Goal: Task Accomplishment & Management: Use online tool/utility

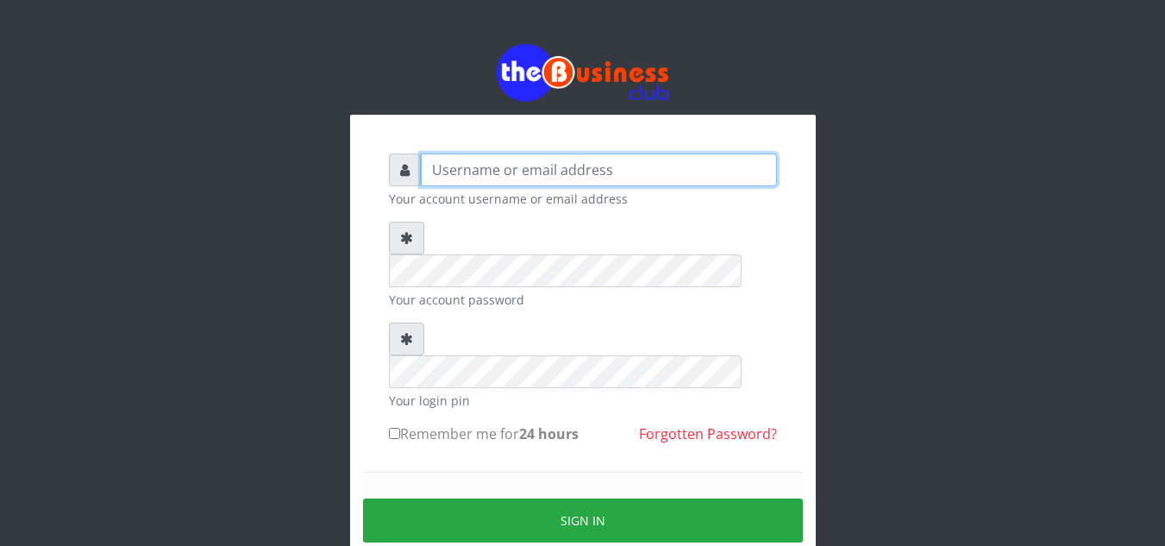
type input "Depthwize"
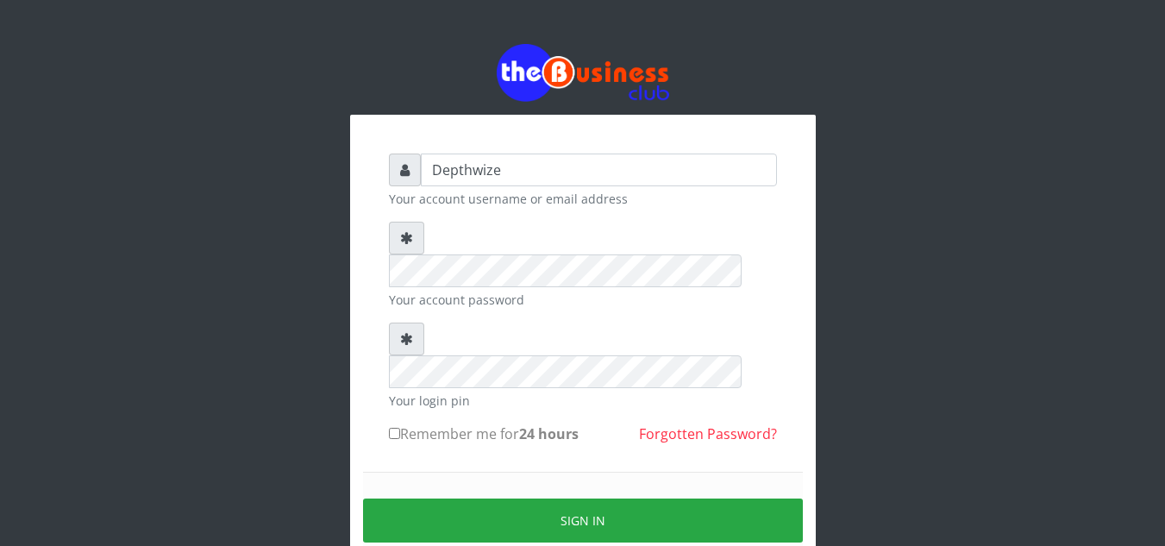
click at [390, 428] on input "Remember me for 24 hours" at bounding box center [394, 433] width 11 height 11
checkbox input "true"
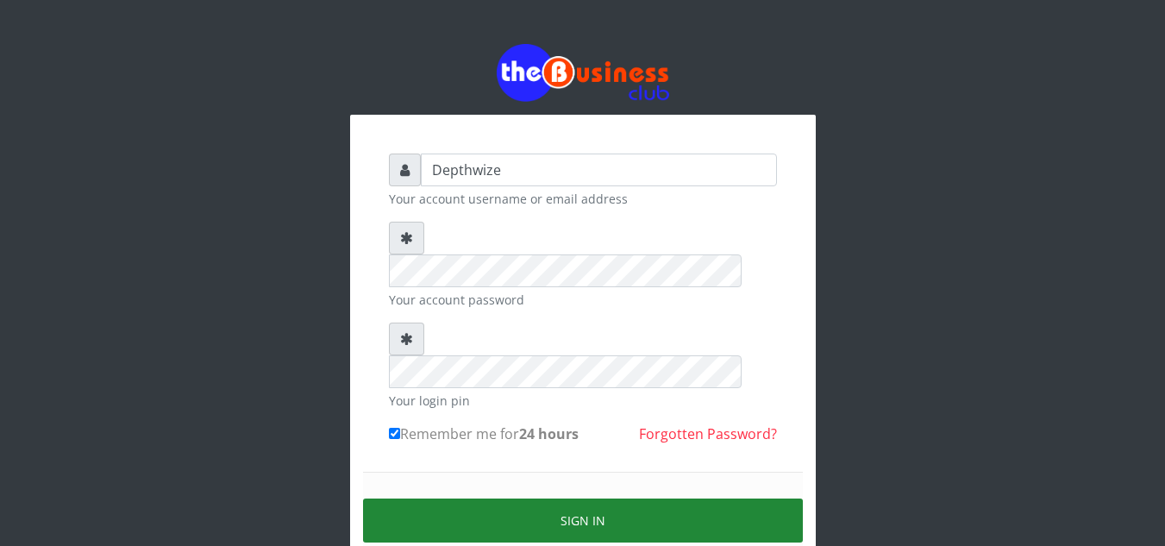
click at [483, 498] on button "Sign in" at bounding box center [583, 520] width 440 height 44
click at [485, 498] on button "Sign in" at bounding box center [583, 520] width 440 height 44
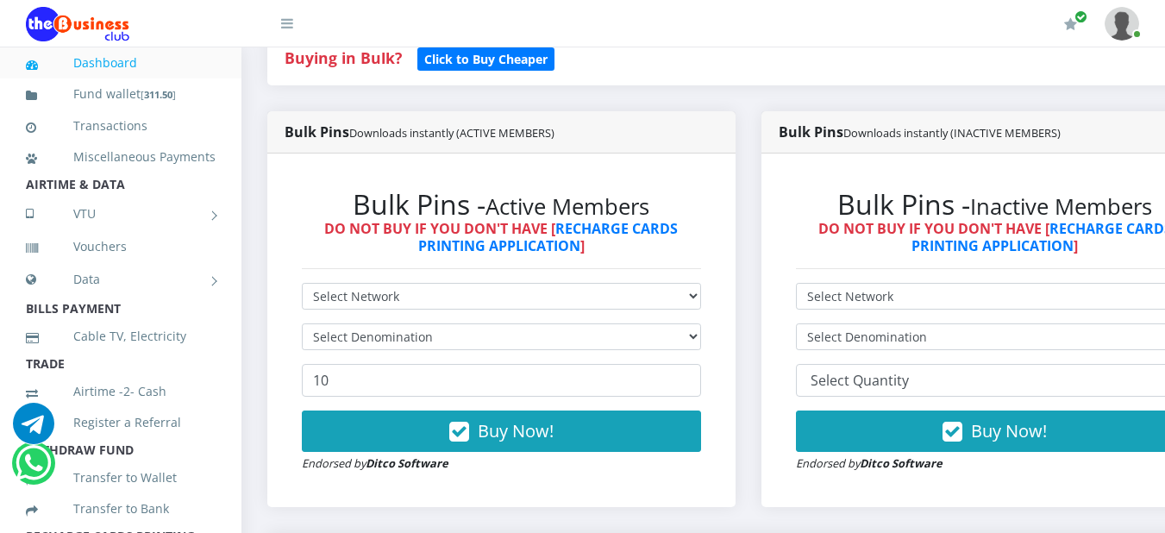
scroll to position [431, 0]
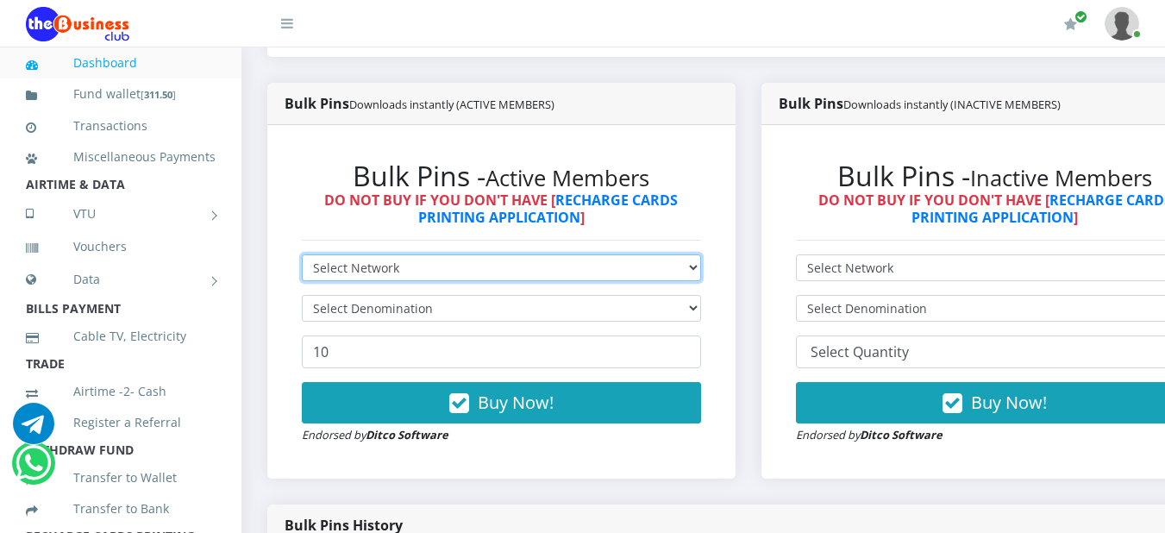
click at [700, 270] on select "Select Network MTN Globacom 9Mobile Airtel" at bounding box center [501, 267] width 399 height 27
select select "MTN"
click at [302, 258] on select "Select Network MTN Globacom 9Mobile Airtel" at bounding box center [501, 267] width 399 height 27
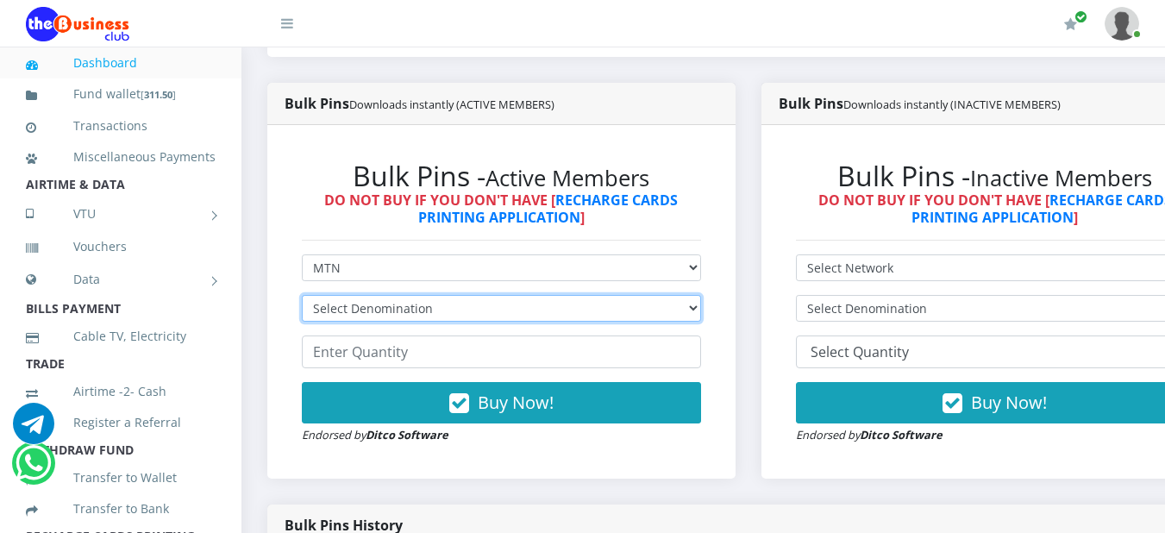
click at [701, 306] on select "Select Denomination MTN NGN100 - ₦96.94 MTN NGN200 - ₦193.88 MTN NGN400 - ₦387.…" at bounding box center [501, 308] width 399 height 27
select select "96.94-100"
click at [302, 298] on select "Select Denomination MTN NGN100 - ₦96.94 MTN NGN200 - ₦193.88 MTN NGN400 - ₦387.…" at bounding box center [501, 308] width 399 height 27
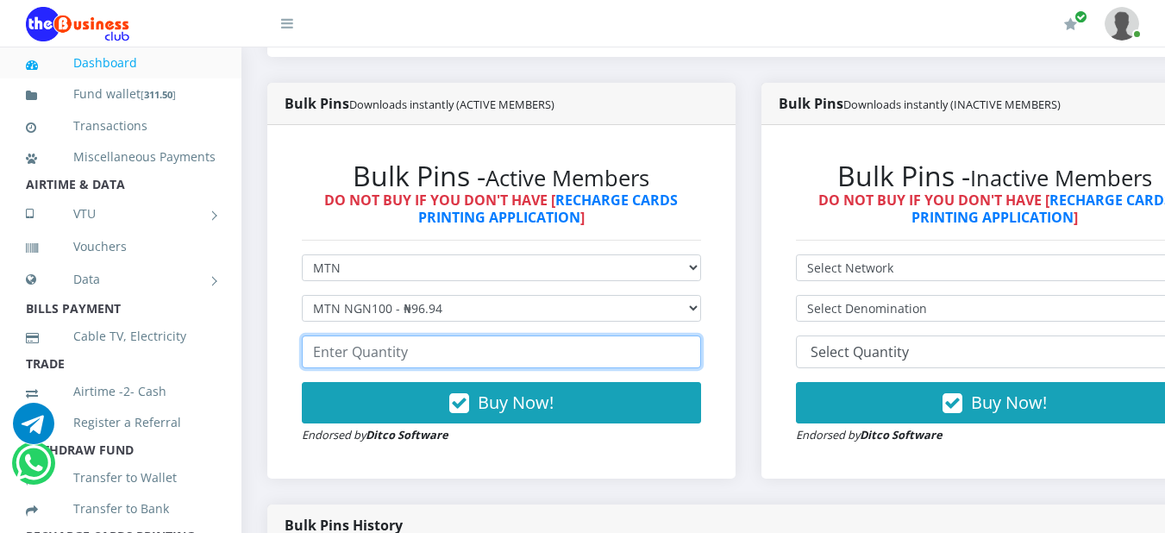
click at [573, 343] on input "number" at bounding box center [501, 351] width 399 height 33
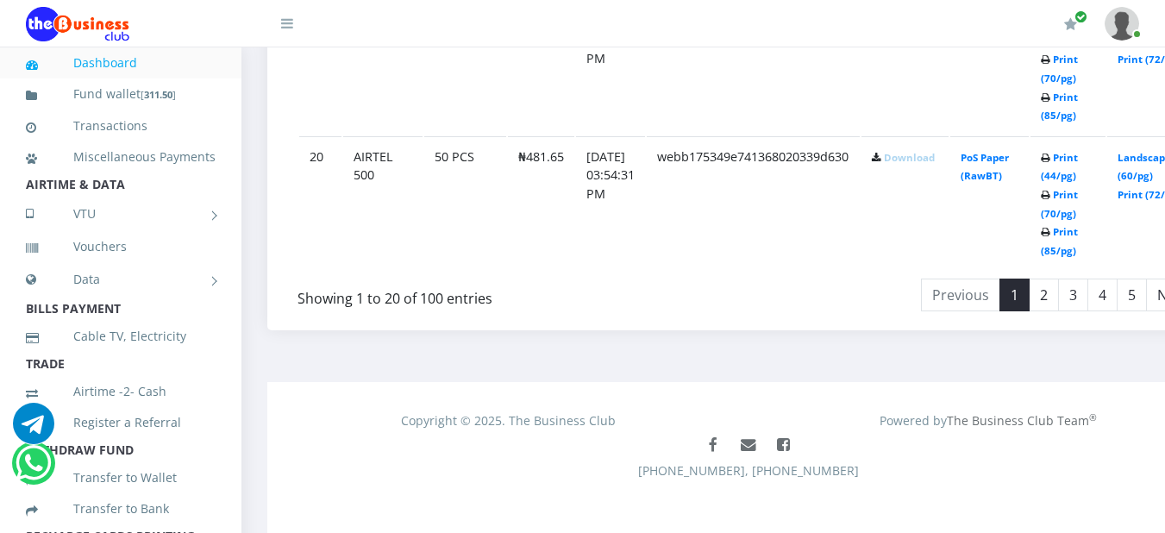
scroll to position [3536, 0]
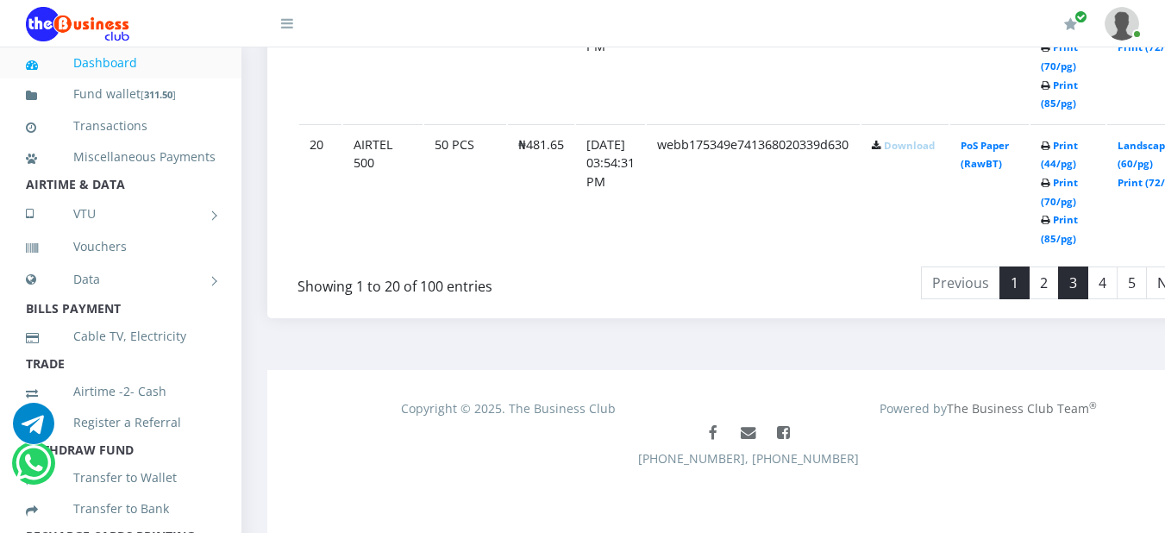
type input "100"
click at [1088, 282] on link "3" at bounding box center [1073, 282] width 30 height 33
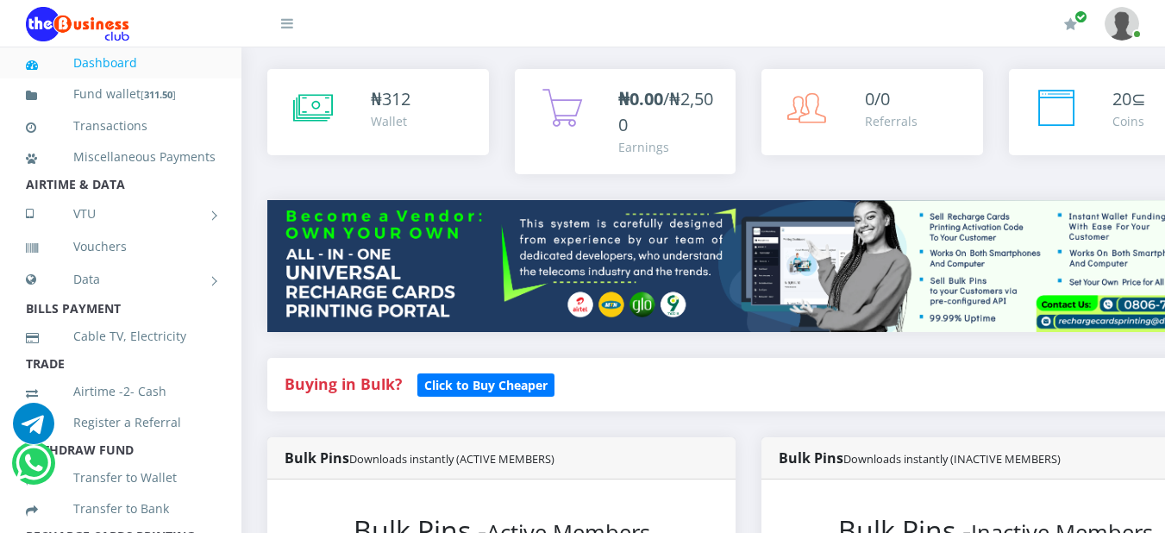
scroll to position [0, 0]
